Goal: Task Accomplishment & Management: Use online tool/utility

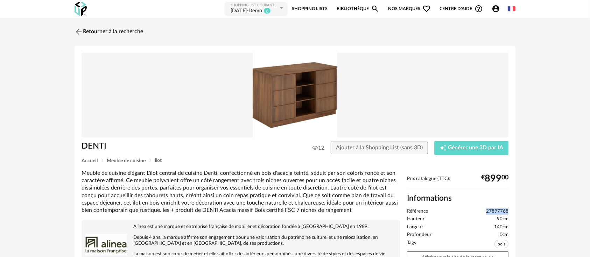
drag, startPoint x: 487, startPoint y: 213, endPoint x: 517, endPoint y: 209, distance: 30.7
click at [517, 209] on div "Retourner à la recherche DENTI 12 Ajouter à la Shopping List (sans 3D) Creation…" at bounding box center [294, 223] width 453 height 399
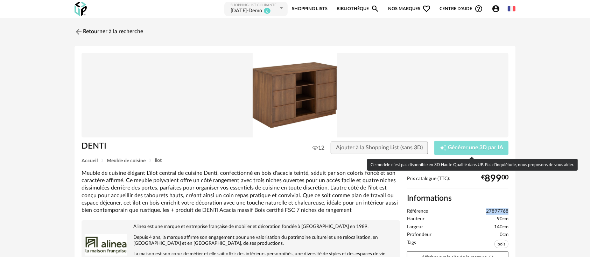
click at [473, 149] on span "Générer une 3D par IA" at bounding box center [475, 148] width 55 height 6
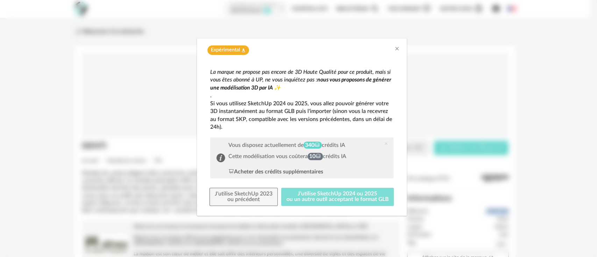
click at [335, 197] on button "J'utilise SketchUp 2024 ou 2025 ou un autre outil acceptant le format GLB" at bounding box center [337, 197] width 113 height 18
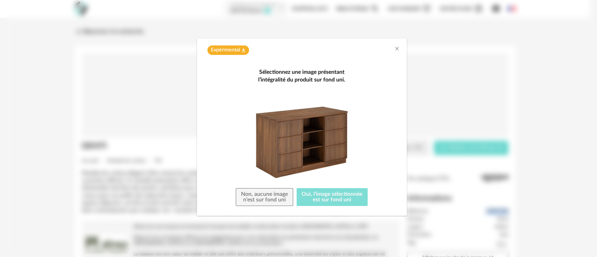
click at [333, 199] on button "Oui, l'image sélectionnée est sur fond uni" at bounding box center [332, 197] width 71 height 18
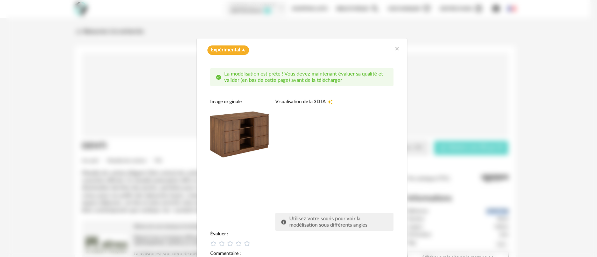
click at [263, 163] on img "dialog" at bounding box center [239, 134] width 59 height 59
drag, startPoint x: 310, startPoint y: 159, endPoint x: 350, endPoint y: 151, distance: 41.0
click at [350, 151] on div "dialog" at bounding box center [327, 157] width 105 height 105
click at [394, 48] on icon "Close" at bounding box center [397, 49] width 6 height 6
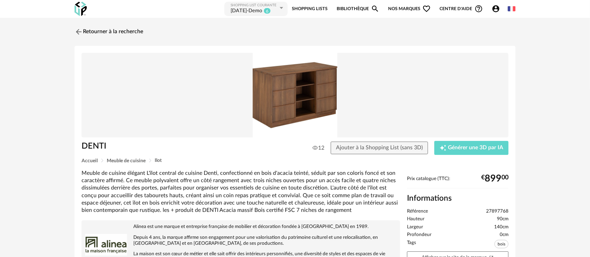
click at [498, 11] on icon "Account Circle icon" at bounding box center [495, 9] width 8 height 8
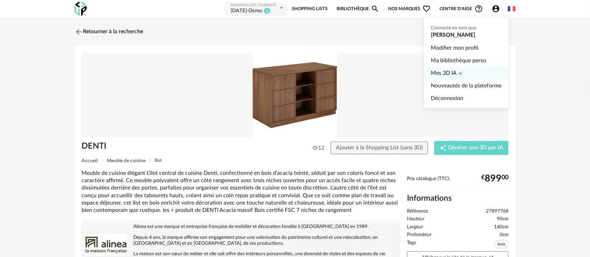
click at [452, 72] on span "Mes 3D IA" at bounding box center [444, 73] width 26 height 13
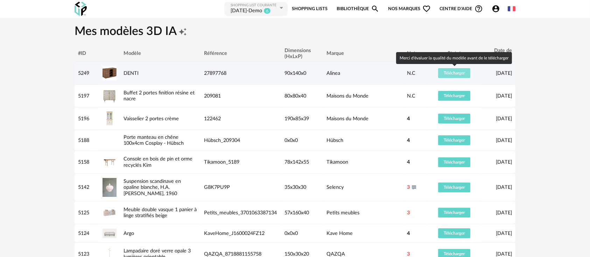
click at [452, 76] on button "Télécharger" at bounding box center [454, 73] width 32 height 10
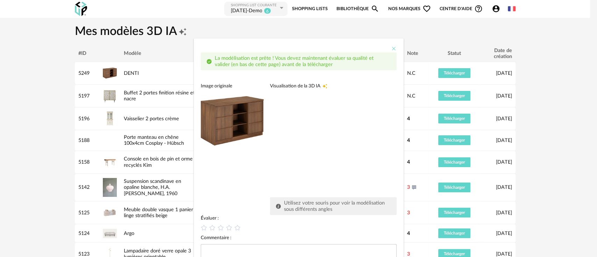
click at [391, 47] on icon "Close" at bounding box center [394, 49] width 6 height 6
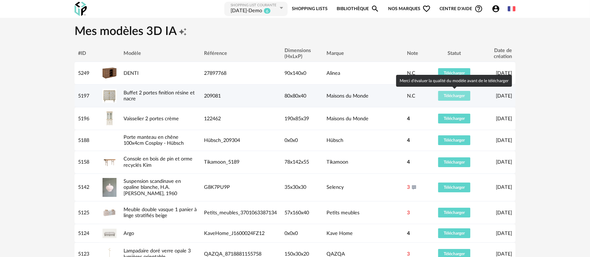
click at [447, 99] on button "Télécharger" at bounding box center [454, 96] width 32 height 10
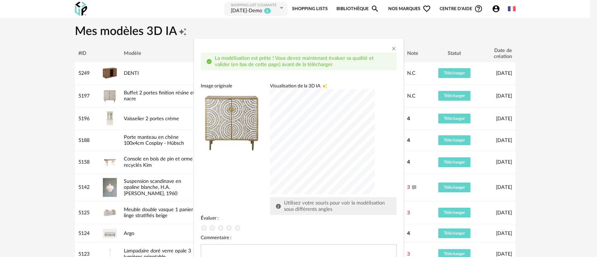
click at [284, 111] on div "dialog" at bounding box center [322, 141] width 105 height 105
click at [217, 228] on icon "dialog" at bounding box center [220, 227] width 7 height 7
click at [325, 237] on div "Commentaire :" at bounding box center [299, 238] width 196 height 6
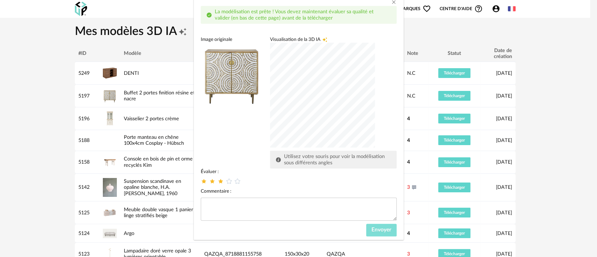
click at [372, 234] on button "Envoyer" at bounding box center [381, 230] width 30 height 13
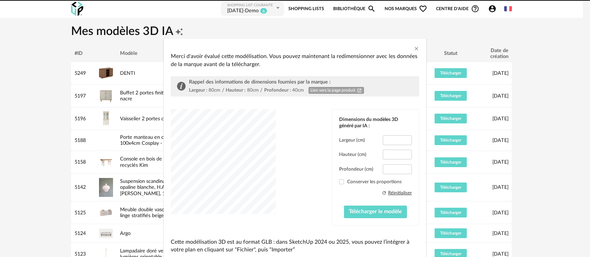
type input "****"
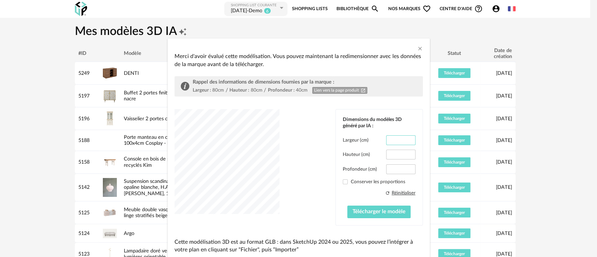
drag, startPoint x: 397, startPoint y: 139, endPoint x: 370, endPoint y: 138, distance: 27.3
click at [370, 138] on div "Largeur (cm) ****" at bounding box center [379, 140] width 73 height 10
type input "*"
type input "**"
drag, startPoint x: 400, startPoint y: 170, endPoint x: 374, endPoint y: 165, distance: 26.4
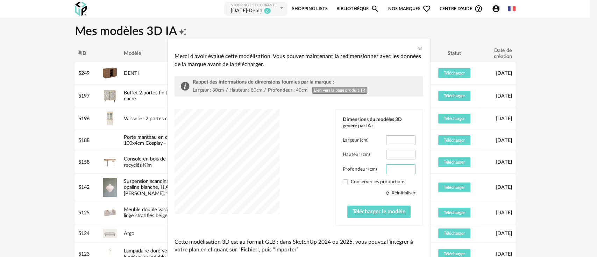
click at [374, 165] on div "Profondeur (cm) ****" at bounding box center [379, 169] width 73 height 10
type input "**"
click at [358, 211] on span "Télécharger le modèle" at bounding box center [379, 212] width 53 height 6
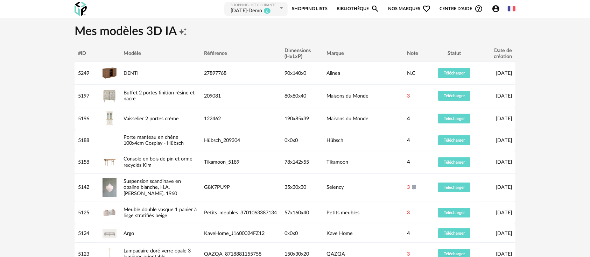
click at [385, 54] on div "Marque" at bounding box center [363, 53] width 80 height 6
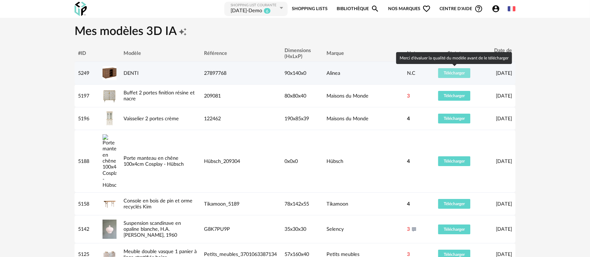
click at [463, 72] on span "Télécharger" at bounding box center [454, 73] width 21 height 4
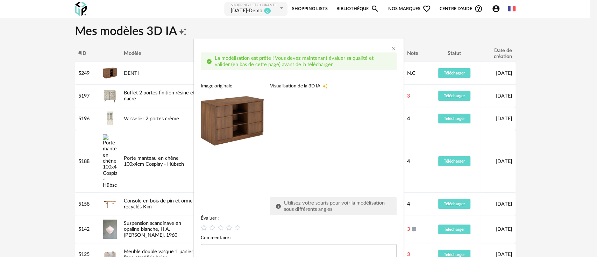
drag, startPoint x: 307, startPoint y: 117, endPoint x: 339, endPoint y: 124, distance: 32.2
click at [339, 124] on div "dialog" at bounding box center [322, 141] width 105 height 105
drag, startPoint x: 338, startPoint y: 128, endPoint x: 325, endPoint y: 138, distance: 16.3
click at [334, 141] on div "dialog" at bounding box center [322, 141] width 105 height 105
drag, startPoint x: 306, startPoint y: 128, endPoint x: 296, endPoint y: 157, distance: 30.9
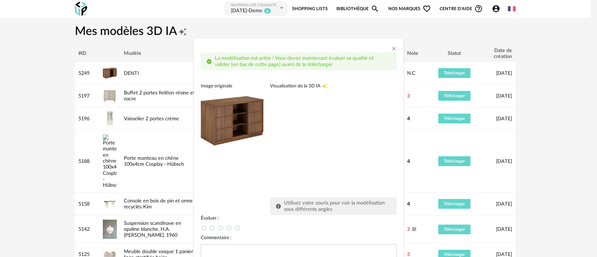
click at [296, 157] on div "dialog" at bounding box center [322, 141] width 105 height 105
click at [297, 151] on div "dialog" at bounding box center [322, 141] width 105 height 105
drag, startPoint x: 290, startPoint y: 120, endPoint x: 325, endPoint y: 147, distance: 44.1
click at [325, 147] on div "dialog" at bounding box center [322, 141] width 105 height 105
click at [217, 225] on icon "dialog" at bounding box center [220, 227] width 7 height 7
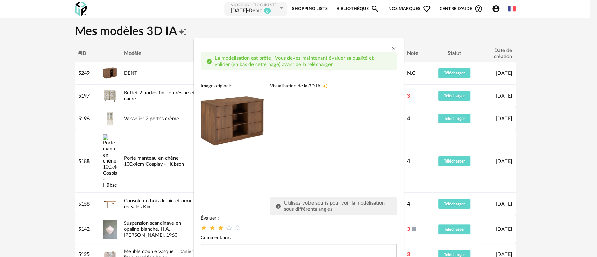
click at [243, 190] on div "Image originale Visualisation de la 3D IA Creation icon Utilisez votre souris p…" at bounding box center [299, 149] width 196 height 132
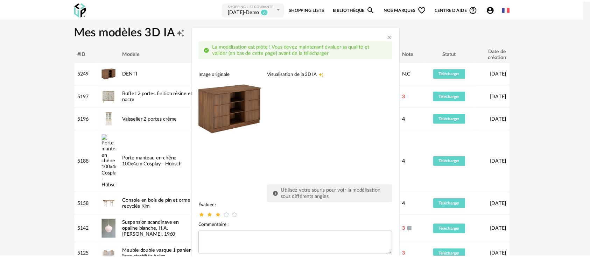
scroll to position [0, 0]
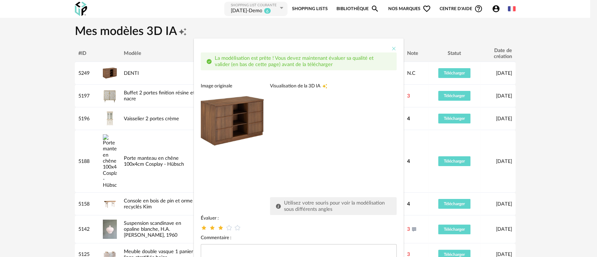
click at [391, 48] on icon "Close" at bounding box center [394, 49] width 6 height 6
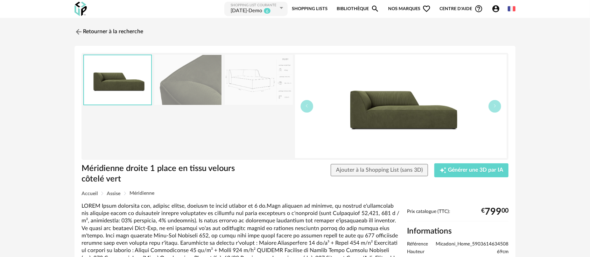
click at [385, 109] on img at bounding box center [401, 107] width 212 height 104
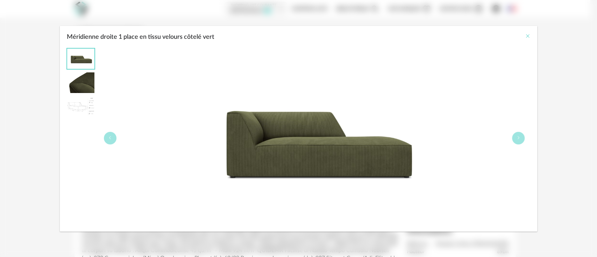
click at [526, 34] on icon "Close" at bounding box center [528, 36] width 6 height 6
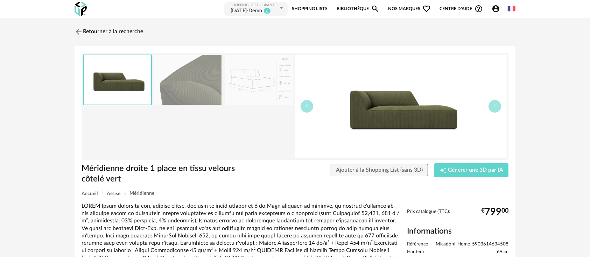
click at [462, 243] on span "Micadoni_Home_5903614634508" at bounding box center [472, 244] width 73 height 6
copy ul "Micadoni_Home_5903614634508"
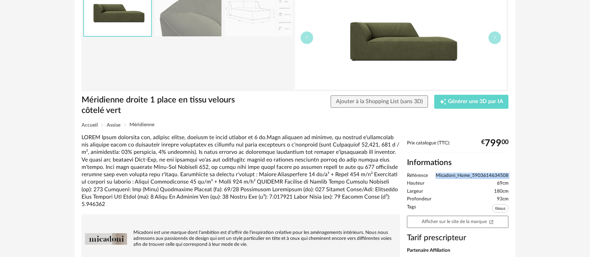
scroll to position [78, 0]
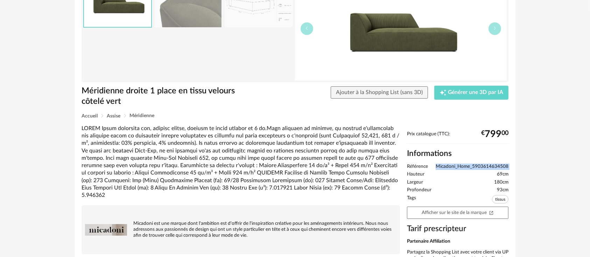
drag, startPoint x: 403, startPoint y: 162, endPoint x: 456, endPoint y: 3, distance: 168.1
click at [403, 162] on div "Micadoni est une marque dont l'ambition est d'offrir de l'inspiration créative …" at bounding box center [295, 205] width 434 height 160
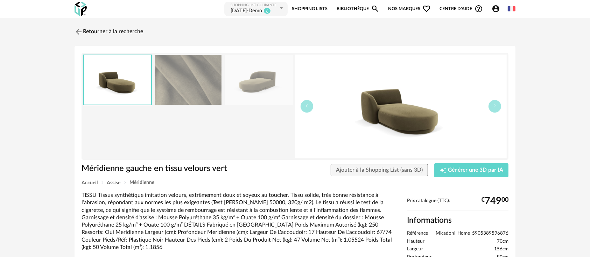
click at [402, 120] on img at bounding box center [401, 107] width 212 height 104
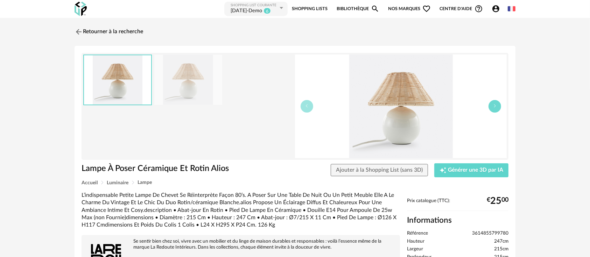
click at [492, 109] on button "button" at bounding box center [494, 106] width 13 height 13
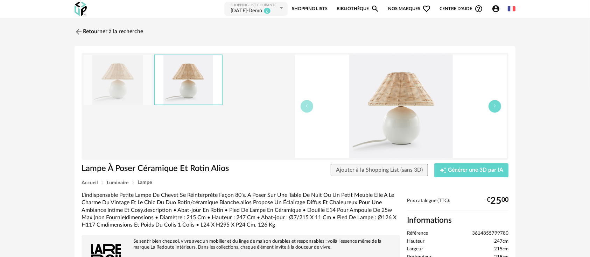
click at [493, 108] on button "button" at bounding box center [494, 106] width 13 height 13
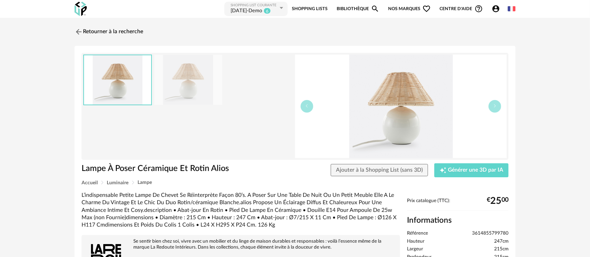
click at [407, 118] on img at bounding box center [401, 107] width 212 height 104
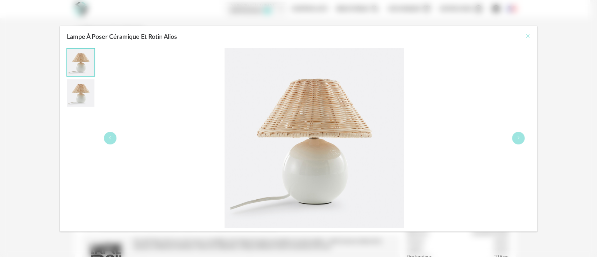
click at [525, 33] on icon "Close" at bounding box center [528, 36] width 6 height 6
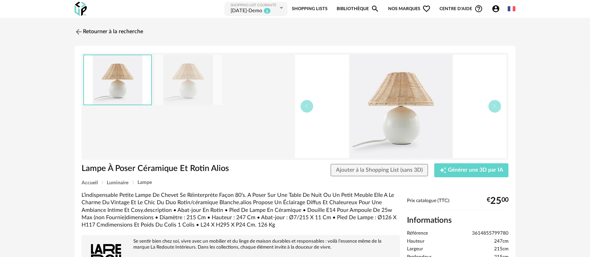
click at [491, 231] on span "3614855799780" at bounding box center [490, 234] width 36 height 6
copy ul "3614855799780"
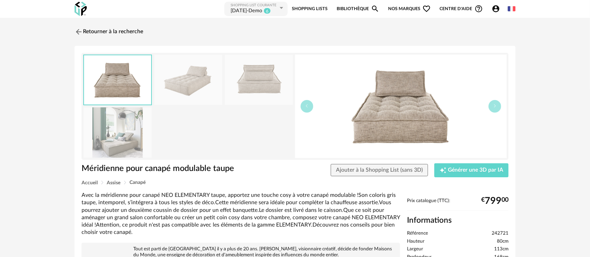
click at [188, 83] on img at bounding box center [188, 80] width 68 height 50
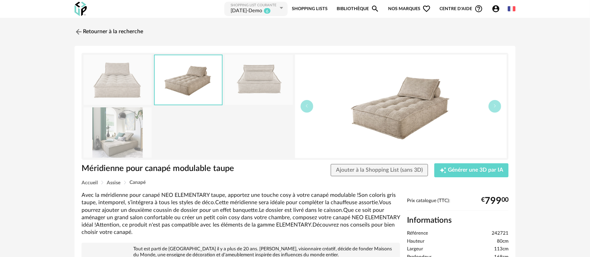
click at [498, 235] on span "242721" at bounding box center [499, 234] width 17 height 6
click at [497, 234] on span "242721" at bounding box center [499, 234] width 17 height 6
copy span "242721"
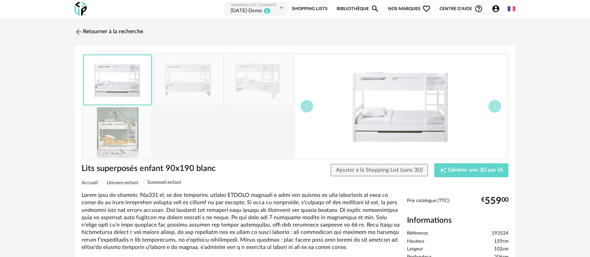
click at [430, 52] on div "Lits superposés enfant 90x190 blanc Lits superposés enfant 90x190 blanc Ajouter…" at bounding box center [295, 256] width 441 height 420
click at [255, 80] on img at bounding box center [259, 80] width 68 height 50
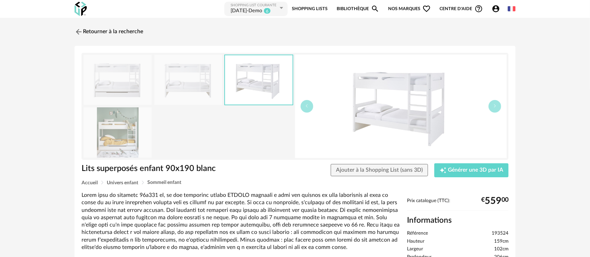
click at [498, 231] on span "193524" at bounding box center [499, 234] width 17 height 6
copy ul "193524"
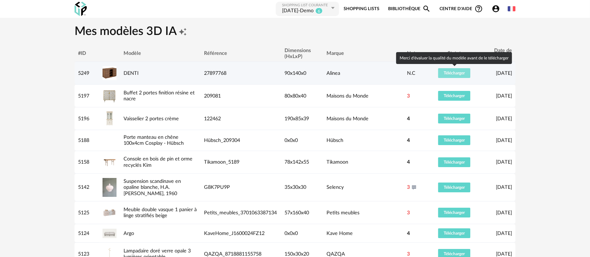
click at [456, 76] on button "Télécharger" at bounding box center [454, 73] width 32 height 10
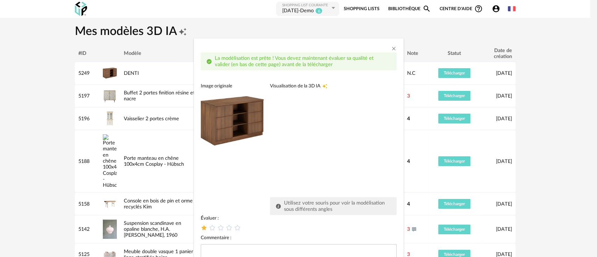
click at [200, 225] on icon "dialog" at bounding box center [203, 227] width 7 height 7
click at [214, 252] on textarea "dialog" at bounding box center [299, 255] width 196 height 23
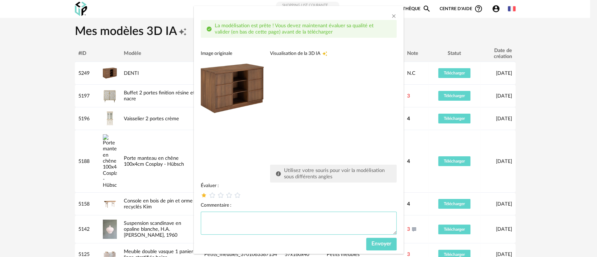
scroll to position [47, 0]
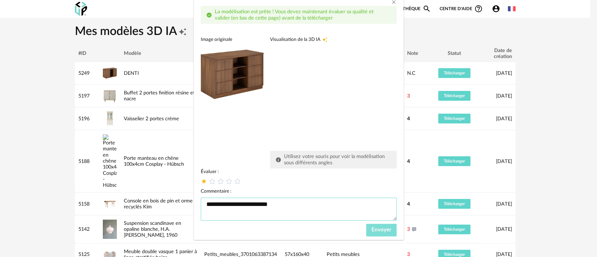
type textarea "**********"
click at [372, 233] on button "Envoyer" at bounding box center [381, 230] width 30 height 13
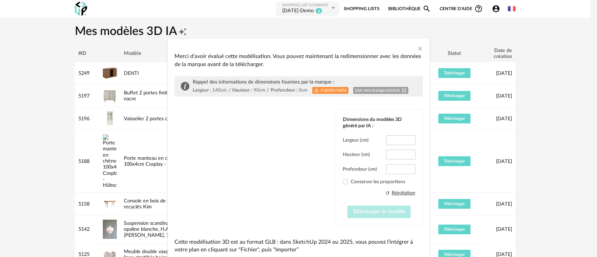
drag, startPoint x: 192, startPoint y: 127, endPoint x: 253, endPoint y: 190, distance: 87.6
click at [253, 190] on div "dialog" at bounding box center [227, 161] width 105 height 105
drag, startPoint x: 395, startPoint y: 169, endPoint x: 382, endPoint y: 169, distance: 12.6
click at [382, 169] on div "Profondeur (cm) *" at bounding box center [379, 169] width 73 height 10
type input "**"
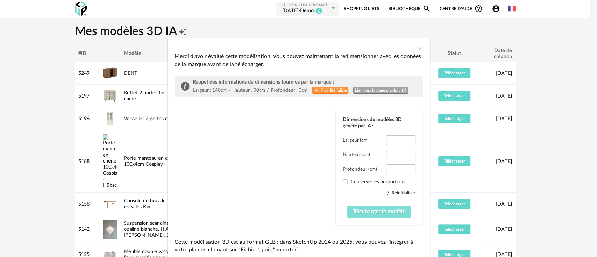
click at [371, 215] on button "Télécharger le modèle" at bounding box center [378, 212] width 63 height 13
click at [373, 217] on button "Télécharger le modèle" at bounding box center [378, 212] width 63 height 13
click at [300, 212] on div "Dimensions du modèles 3D généré par IA : Largeur (cm) *** Hauteur (cm) ** Profo…" at bounding box center [299, 167] width 248 height 116
click at [417, 49] on icon "Close" at bounding box center [420, 49] width 6 height 6
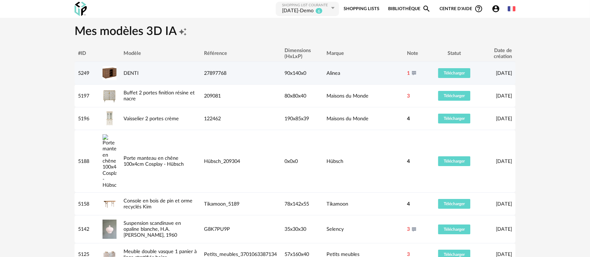
click at [413, 72] on icon at bounding box center [414, 73] width 6 height 8
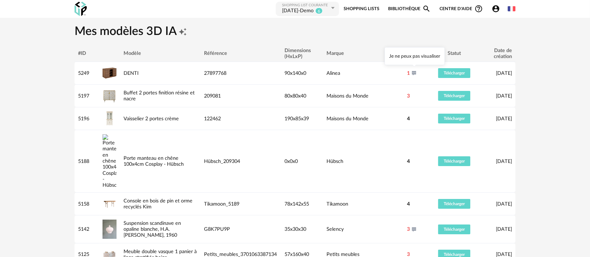
click at [369, 53] on div "Marque" at bounding box center [363, 53] width 80 height 6
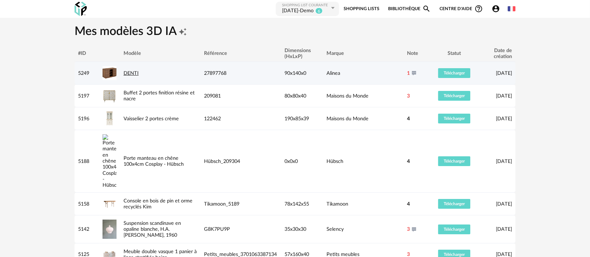
click at [133, 71] on link "DENTI" at bounding box center [130, 73] width 15 height 5
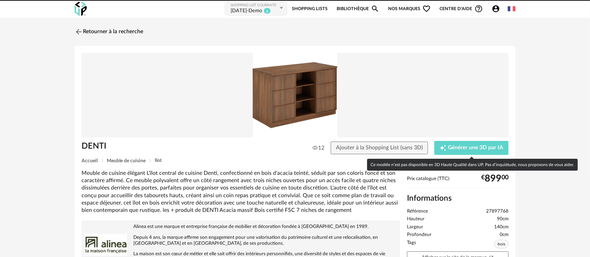
click at [477, 160] on div "Ce modèle n’est pas disponible en 3D Haute Qualité dans UP. Pas d’inquiétude, n…" at bounding box center [472, 165] width 211 height 12
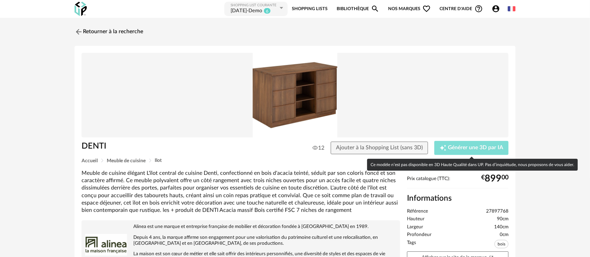
click at [475, 151] on div "Creation icon Générer une 3D par IA" at bounding box center [471, 147] width 64 height 7
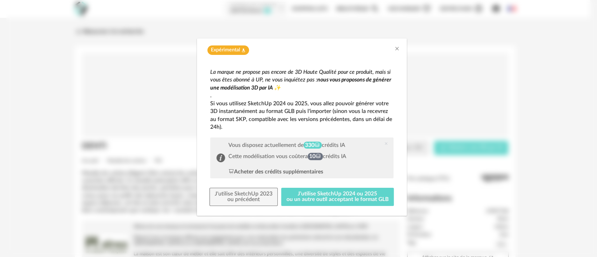
click at [322, 212] on div "La marque ne propose pas encore de 3D Haute Qualité pour ce produit, mais si vo…" at bounding box center [302, 137] width 196 height 150
click at [324, 204] on button "J'utilise SketchUp 2024 ou 2025 ou un autre outil acceptant le format GLB" at bounding box center [337, 197] width 113 height 18
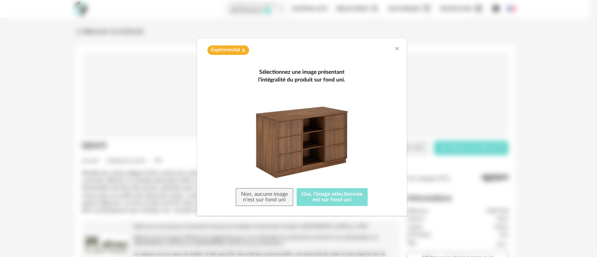
click at [325, 193] on button "Oui, l'image sélectionnée est sur fond uni" at bounding box center [332, 197] width 71 height 18
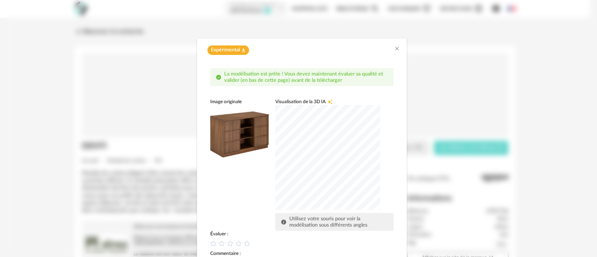
click at [333, 165] on div "dialog" at bounding box center [327, 157] width 105 height 105
click at [327, 173] on div "dialog" at bounding box center [327, 157] width 105 height 105
click at [365, 140] on div "dialog" at bounding box center [327, 157] width 105 height 105
click at [235, 245] on icon "dialog" at bounding box center [238, 243] width 7 height 7
click at [243, 189] on div "Image originale Visualisation de la 3D IA Creation icon Utilisez votre souris p…" at bounding box center [301, 165] width 183 height 132
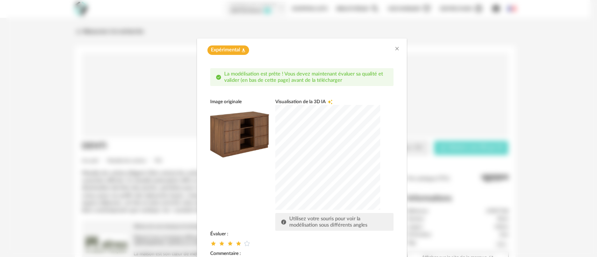
scroll to position [69, 0]
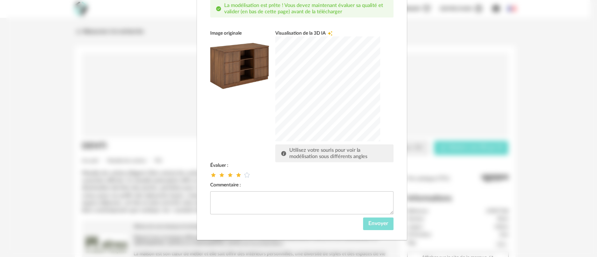
click at [372, 222] on span "Envoyer" at bounding box center [378, 224] width 20 height 6
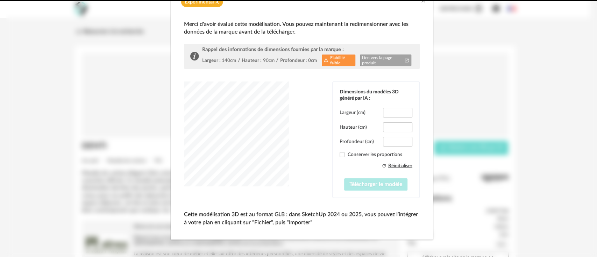
scroll to position [48, 0]
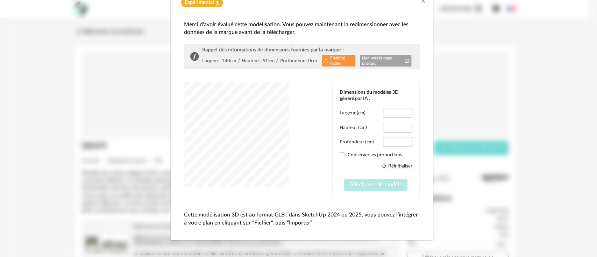
type input "*****"
type input "****"
click at [375, 61] on link "Lien vers la page produit Open In New icon" at bounding box center [385, 61] width 51 height 12
drag, startPoint x: 396, startPoint y: 142, endPoint x: 382, endPoint y: 143, distance: 14.1
click at [383, 143] on input "****" at bounding box center [397, 142] width 29 height 10
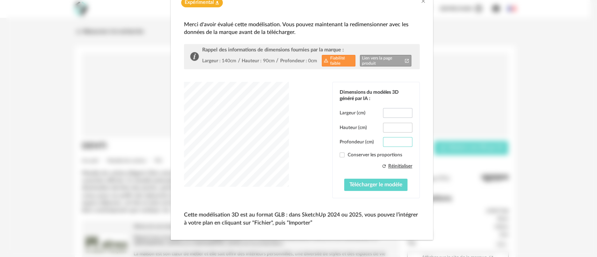
type input "**"
drag, startPoint x: 384, startPoint y: 113, endPoint x: 409, endPoint y: 109, distance: 24.4
click at [409, 109] on input "*****" at bounding box center [397, 113] width 29 height 10
type input "***"
click at [379, 183] on span "Télécharger le modèle" at bounding box center [375, 185] width 53 height 6
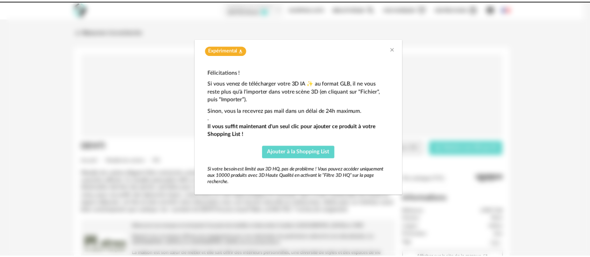
scroll to position [0, 0]
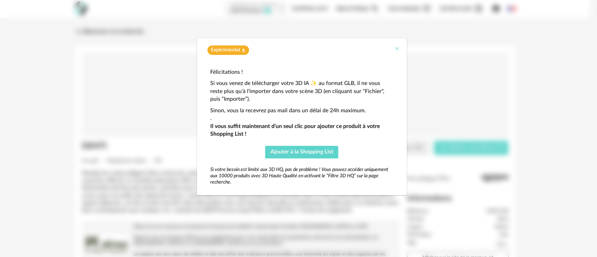
click at [398, 47] on icon "Close" at bounding box center [397, 49] width 6 height 6
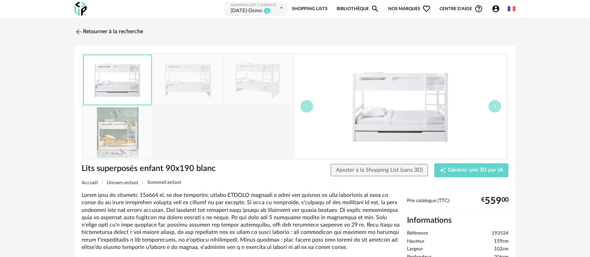
scroll to position [78, 0]
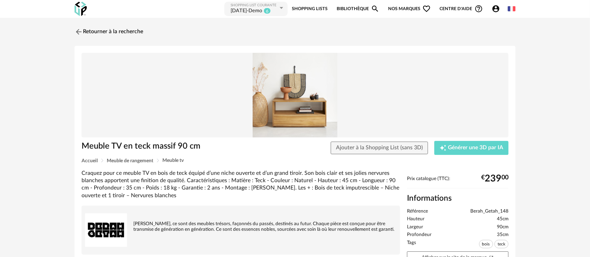
scroll to position [78, 0]
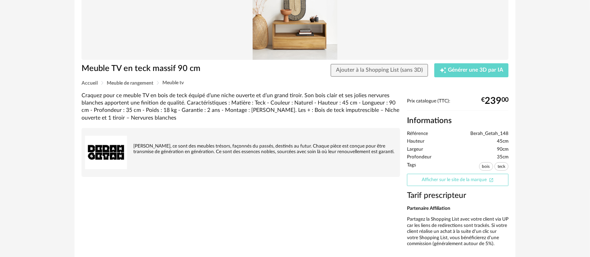
click at [443, 179] on link "Afficher sur le site de la marque Open In New icon" at bounding box center [457, 180] width 101 height 12
click at [475, 132] on span "Berah_Getah_148" at bounding box center [489, 134] width 38 height 6
copy ul "Berah_Getah_148"
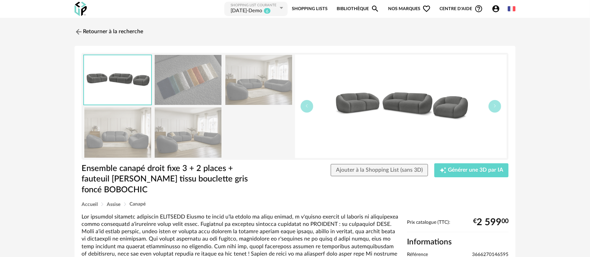
click at [476, 253] on span "3666270146595" at bounding box center [490, 255] width 36 height 6
copy ul "3666270146595"
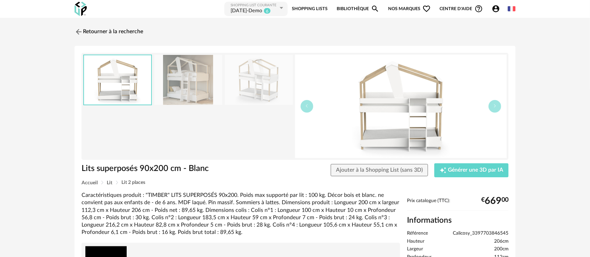
click at [278, 86] on img at bounding box center [259, 80] width 68 height 50
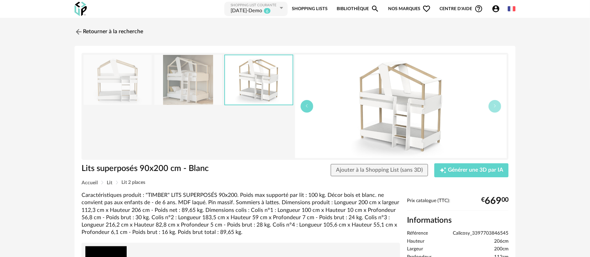
click at [303, 107] on button "button" at bounding box center [306, 106] width 13 height 13
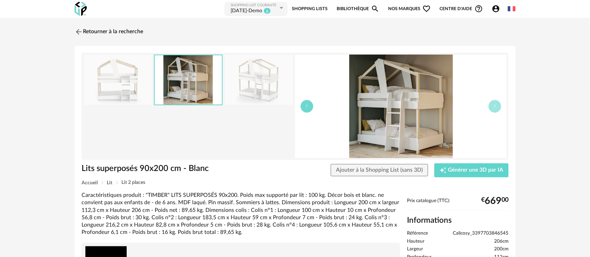
click at [310, 105] on button "button" at bounding box center [306, 106] width 13 height 13
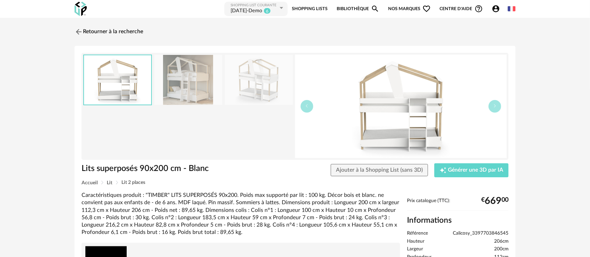
click at [454, 232] on span "Calicosy_3397703846545" at bounding box center [481, 234] width 56 height 6
copy ul "Calicosy_3397703846545"
click at [410, 109] on img at bounding box center [401, 107] width 212 height 104
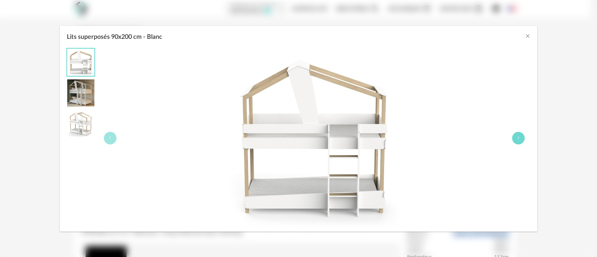
click at [518, 132] on button "Lits superposés 90x200 cm - Blanc" at bounding box center [518, 138] width 13 height 13
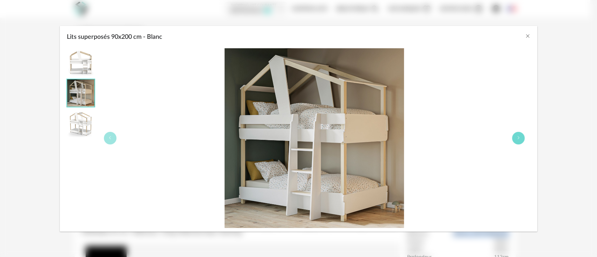
click at [517, 137] on icon "Lits superposés 90x200 cm - Blanc" at bounding box center [518, 138] width 4 height 4
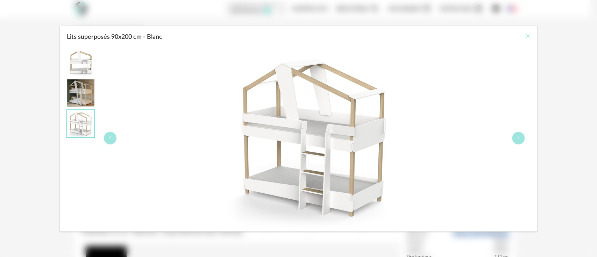
click at [527, 36] on icon "Close" at bounding box center [528, 36] width 6 height 6
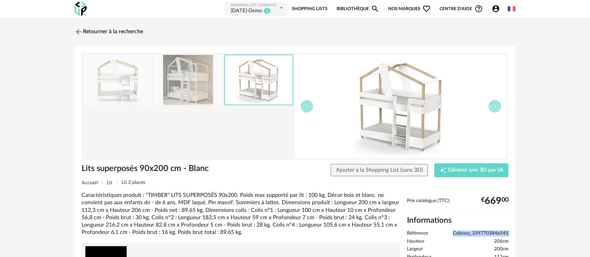
scroll to position [78, 0]
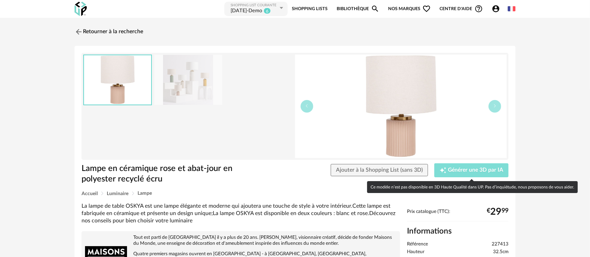
click at [463, 172] on span "Générer une 3D par IA" at bounding box center [475, 171] width 55 height 6
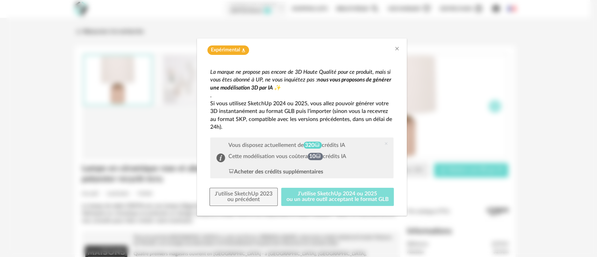
click at [327, 197] on button "J'utilise SketchUp 2024 ou 2025 ou un autre outil acceptant le format GLB" at bounding box center [337, 197] width 113 height 18
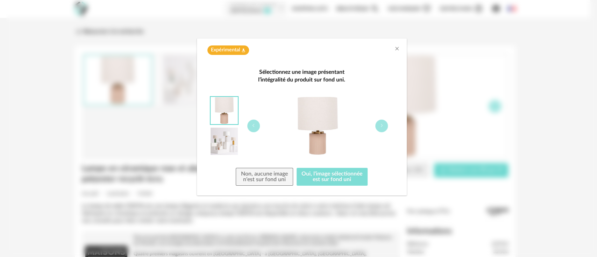
click at [314, 175] on button "Oui, l'image sélectionnée est sur fond uni" at bounding box center [332, 177] width 71 height 18
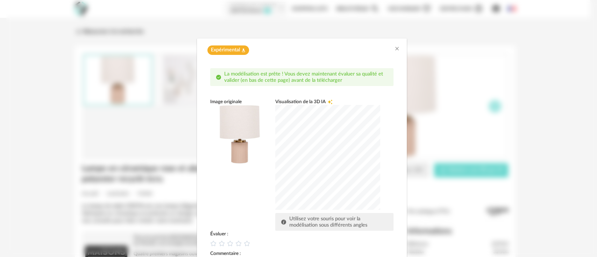
click at [317, 169] on div "dialog" at bounding box center [327, 157] width 105 height 105
click at [331, 155] on div "dialog" at bounding box center [327, 157] width 105 height 105
click at [351, 155] on div "dialog" at bounding box center [327, 157] width 105 height 105
click at [227, 242] on icon "dialog" at bounding box center [229, 243] width 7 height 7
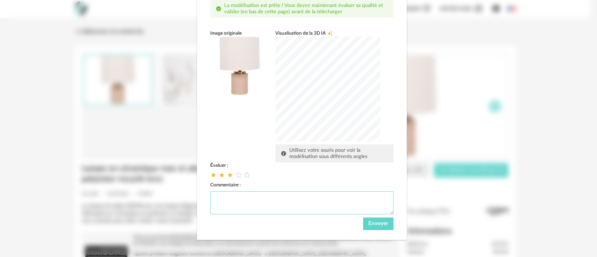
click at [252, 204] on textarea "dialog" at bounding box center [301, 202] width 183 height 23
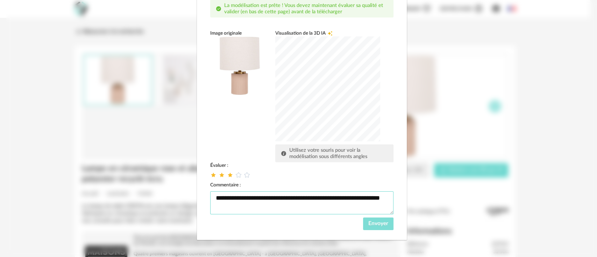
type textarea "**********"
click at [373, 221] on span "Envoyer" at bounding box center [378, 224] width 20 height 6
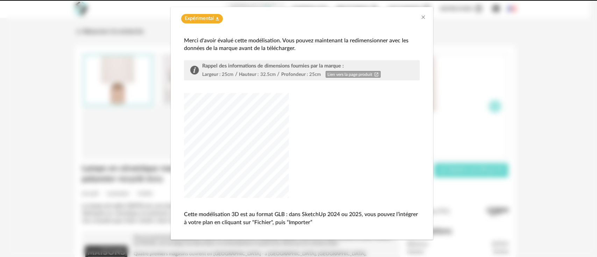
scroll to position [31, 0]
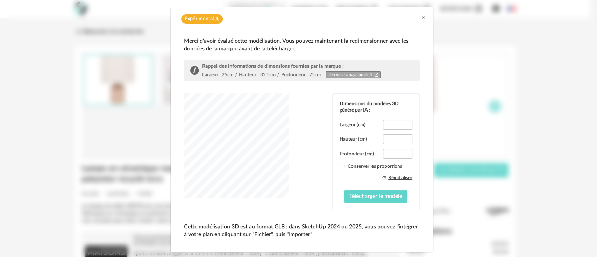
type input "****"
click at [370, 199] on button "Télécharger le modèle" at bounding box center [375, 196] width 63 height 13
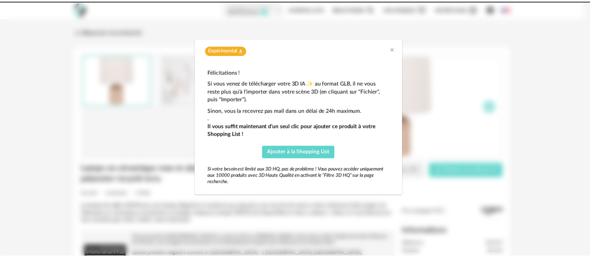
scroll to position [0, 0]
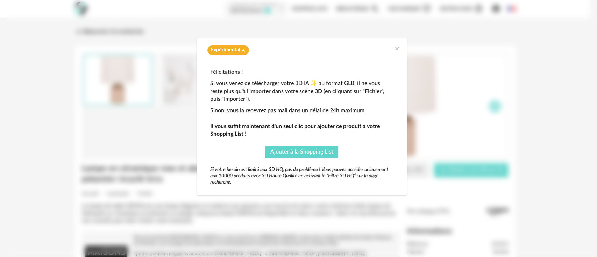
click at [191, 23] on div "Expérimental Flask icon Félicitations ! Si vous venez de télécharger votre 3D I…" at bounding box center [301, 128] width 591 height 257
click at [395, 47] on icon "Close" at bounding box center [397, 49] width 6 height 6
